Goal: Task Accomplishment & Management: Complete application form

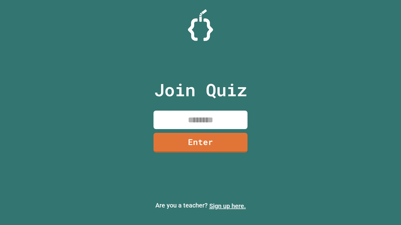
click at [227, 206] on link "Sign up here." at bounding box center [227, 207] width 37 height 8
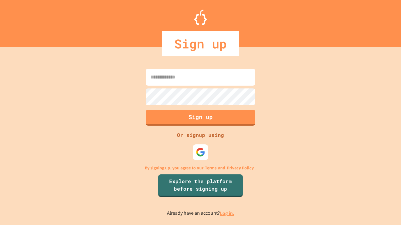
click at [227, 214] on link "Log in." at bounding box center [227, 213] width 14 height 7
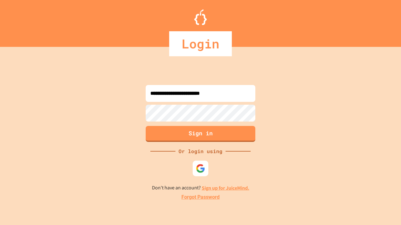
type input "**********"
